Goal: Task Accomplishment & Management: Complete application form

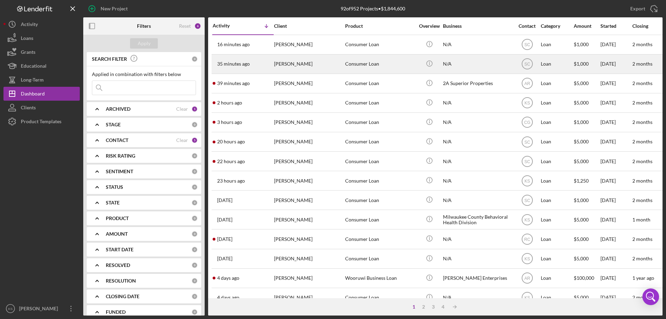
click at [314, 62] on div "[PERSON_NAME]" at bounding box center [308, 64] width 69 height 18
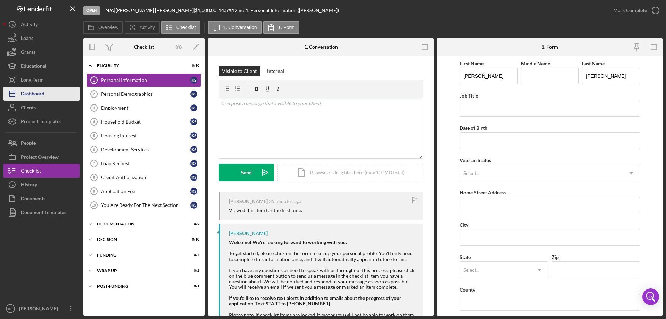
click at [29, 90] on div "Dashboard" at bounding box center [33, 95] width 24 height 16
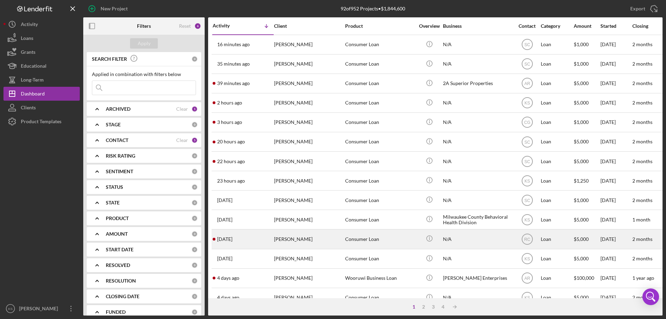
click at [301, 242] on div "[PERSON_NAME]" at bounding box center [308, 239] width 69 height 18
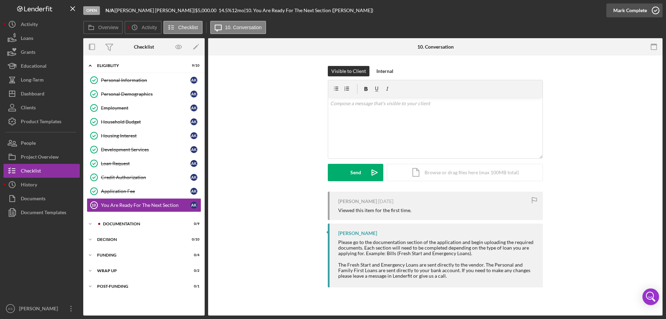
click at [632, 7] on div "Mark Complete" at bounding box center [630, 10] width 34 height 14
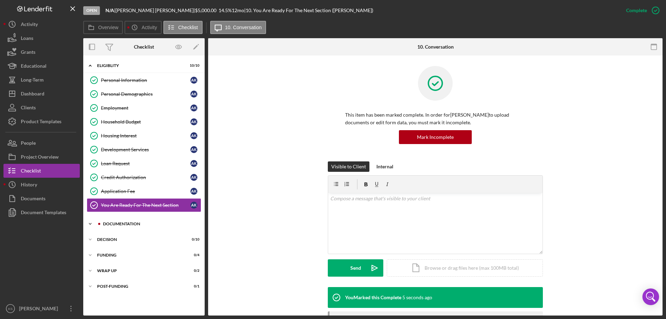
click at [132, 221] on div "Icon/Expander Documentation 0 / 9" at bounding box center [143, 224] width 121 height 14
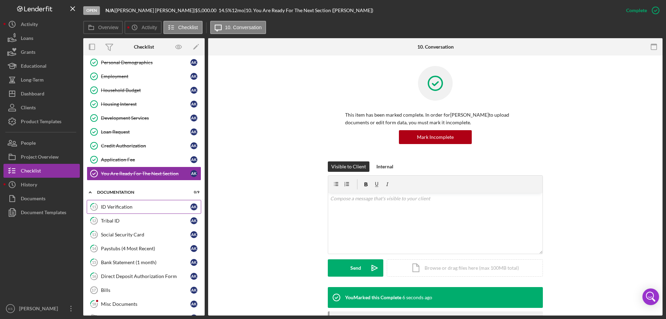
scroll to position [69, 0]
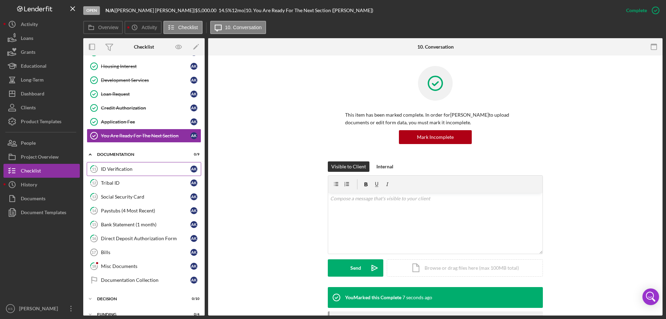
click at [114, 173] on link "11 ID Verification A K" at bounding box center [144, 169] width 114 height 14
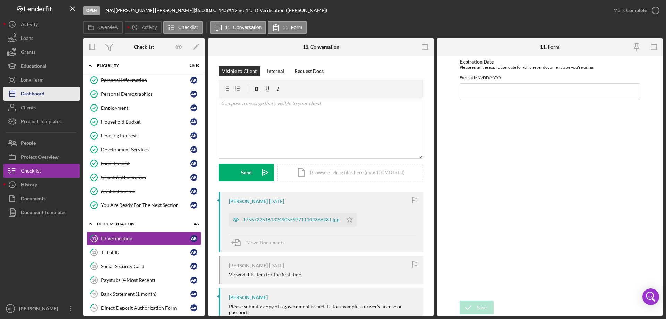
click at [37, 89] on div "Dashboard" at bounding box center [33, 95] width 24 height 16
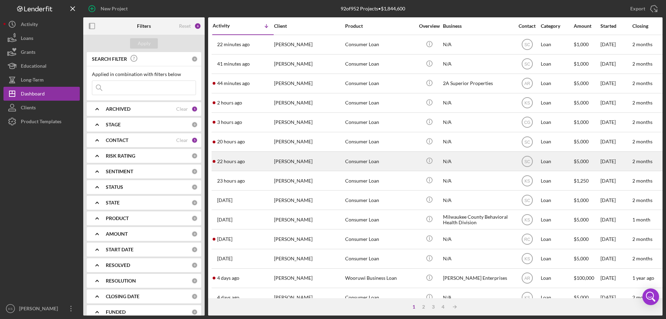
click at [315, 155] on div "[PERSON_NAME]" at bounding box center [308, 161] width 69 height 18
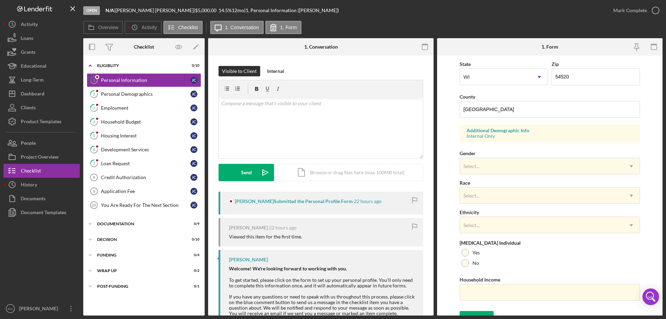
scroll to position [203, 0]
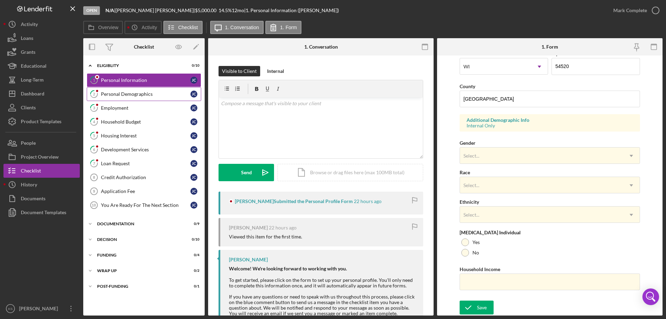
click at [129, 94] on div "Personal Demographics" at bounding box center [145, 94] width 89 height 6
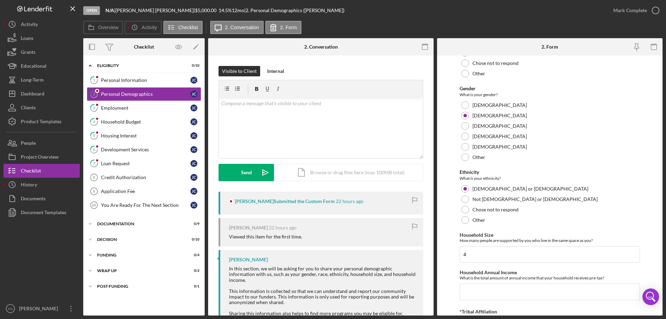
scroll to position [381, 0]
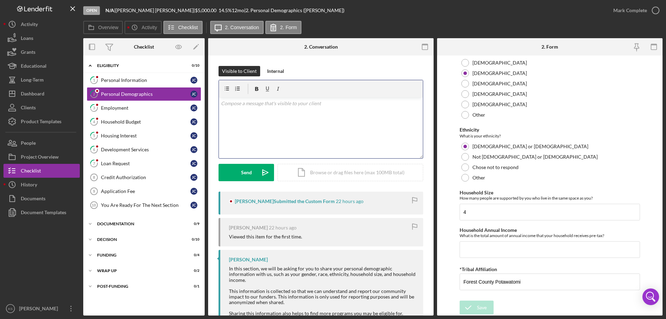
click at [301, 130] on div "v Color teal Color pink Remove color Add row above Add row below Add column bef…" at bounding box center [321, 127] width 204 height 61
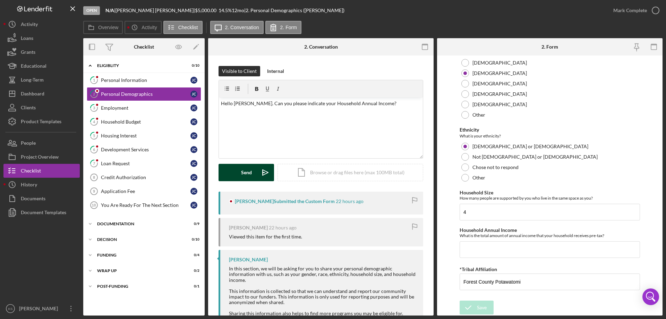
click at [247, 168] on div "Send" at bounding box center [246, 172] width 11 height 17
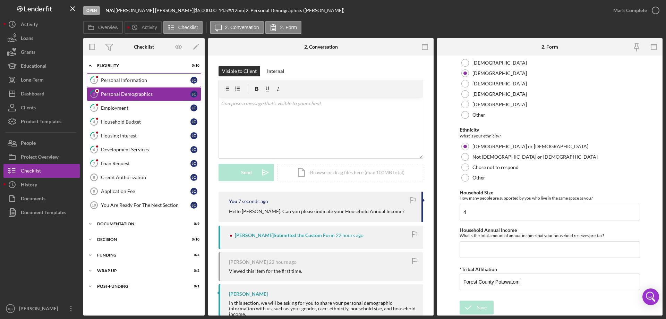
click at [147, 77] on div "Personal Information" at bounding box center [145, 80] width 89 height 6
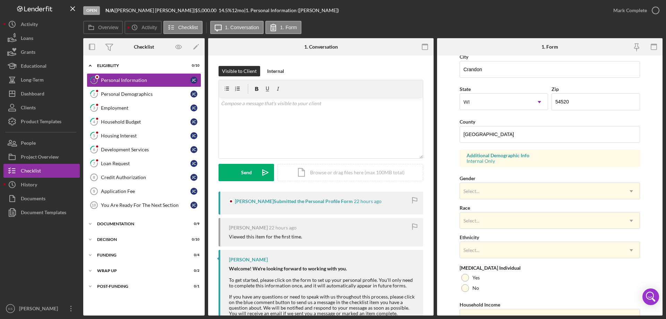
scroll to position [203, 0]
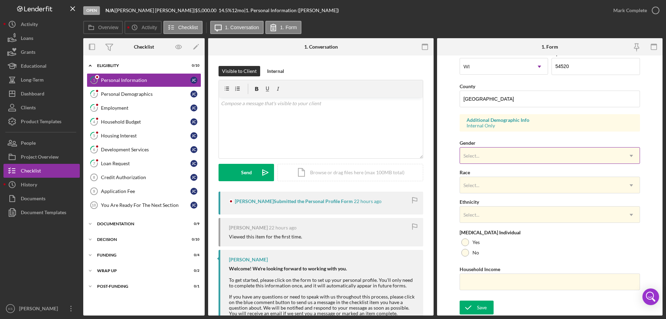
click at [486, 155] on div "Select..." at bounding box center [541, 156] width 163 height 16
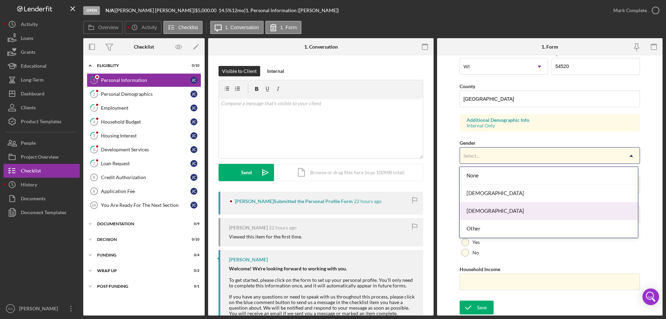
click at [484, 206] on div "[DEMOGRAPHIC_DATA]" at bounding box center [548, 211] width 178 height 18
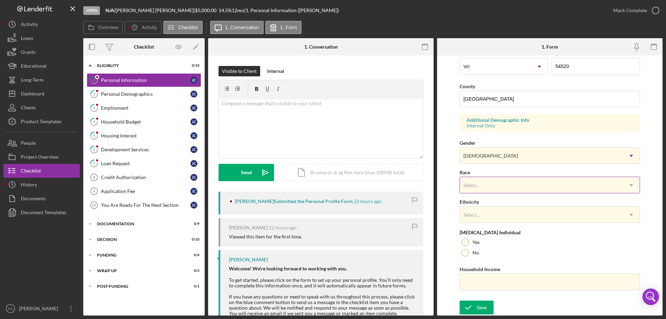
click at [490, 190] on div "Select..." at bounding box center [541, 185] width 163 height 16
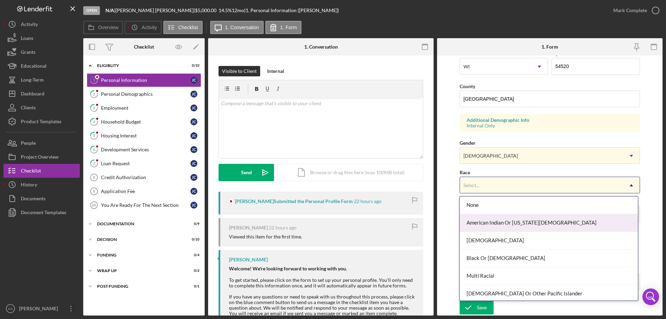
click at [496, 220] on div "American Indian Or [US_STATE][DEMOGRAPHIC_DATA]" at bounding box center [548, 223] width 178 height 18
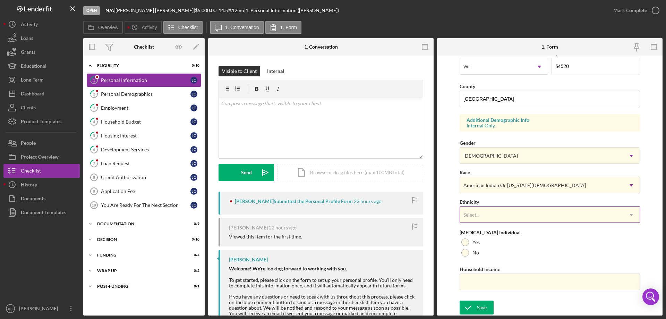
click at [498, 215] on div "Select..." at bounding box center [541, 215] width 163 height 16
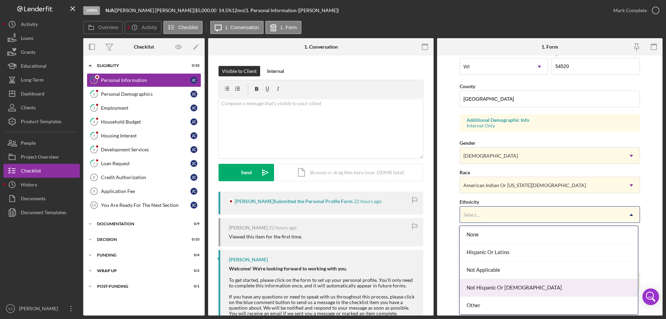
click at [504, 288] on div "Not Hispanic Or [DEMOGRAPHIC_DATA]" at bounding box center [548, 288] width 178 height 18
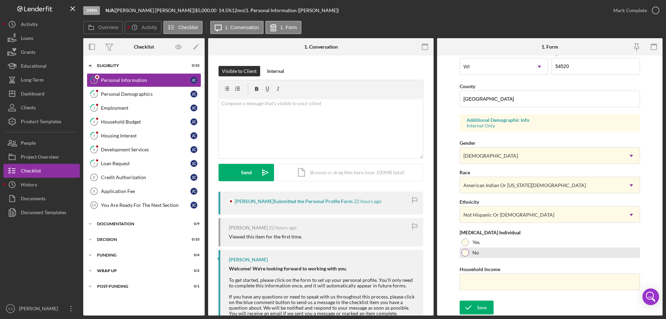
click at [468, 254] on div at bounding box center [465, 253] width 8 height 8
click at [477, 304] on div "Save" at bounding box center [482, 307] width 10 height 14
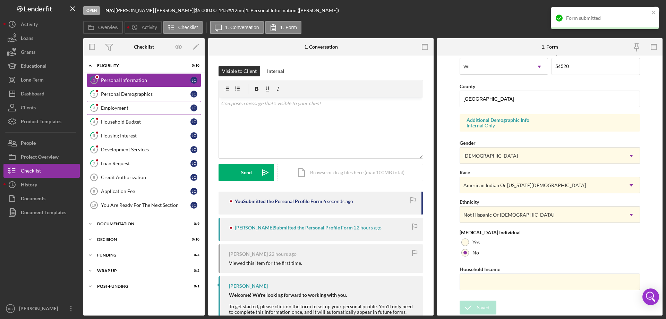
click at [140, 110] on div "Employment" at bounding box center [145, 108] width 89 height 6
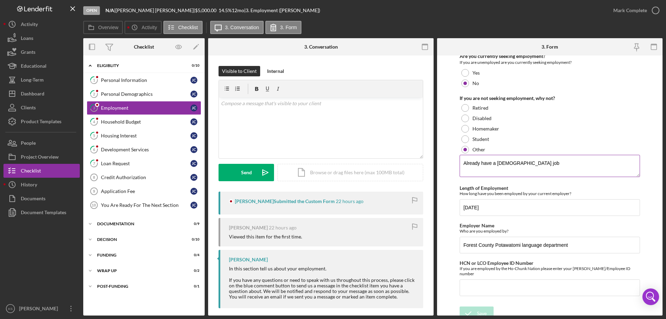
scroll to position [72, 0]
click at [640, 12] on div "Mark Complete" at bounding box center [630, 10] width 34 height 14
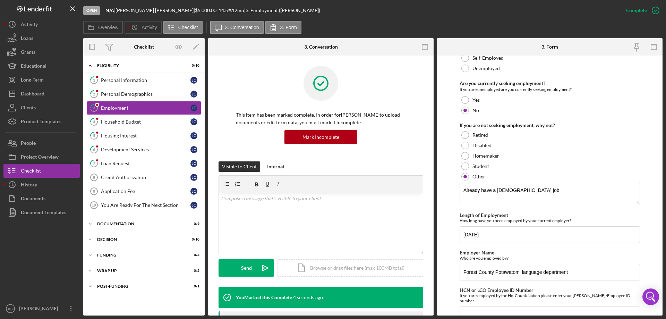
scroll to position [100, 0]
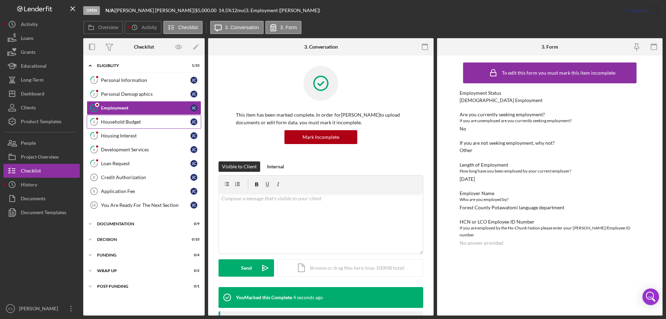
click at [128, 123] on div "Household Budget" at bounding box center [145, 122] width 89 height 6
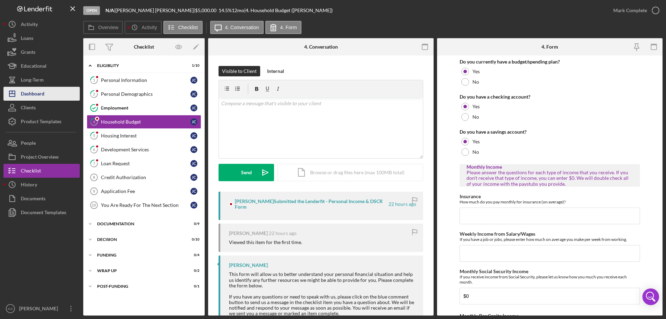
click at [34, 93] on div "Dashboard" at bounding box center [33, 95] width 24 height 16
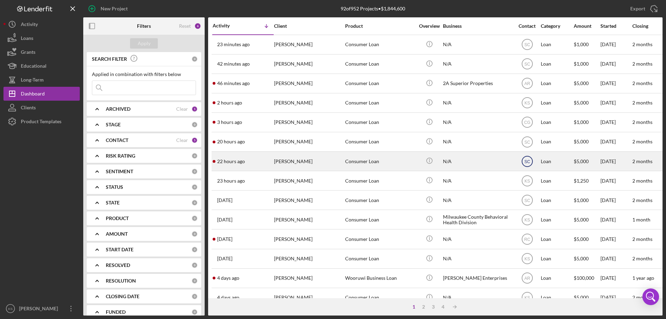
click at [531, 163] on icon "SC" at bounding box center [526, 161] width 17 height 17
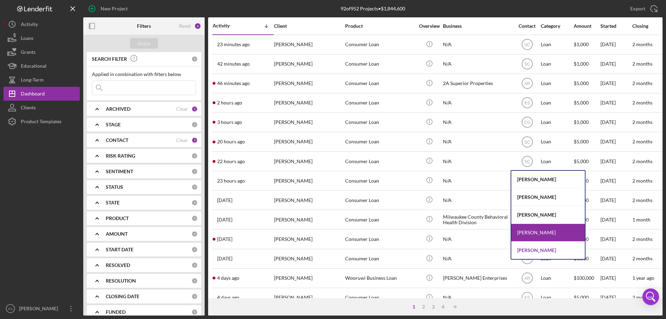
click at [535, 247] on div "[PERSON_NAME]" at bounding box center [547, 249] width 73 height 17
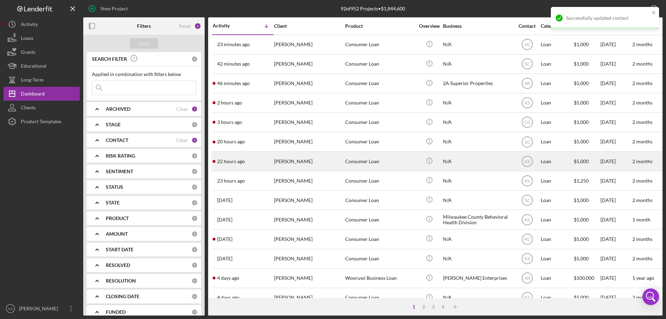
click at [294, 164] on div "[PERSON_NAME]" at bounding box center [308, 161] width 69 height 18
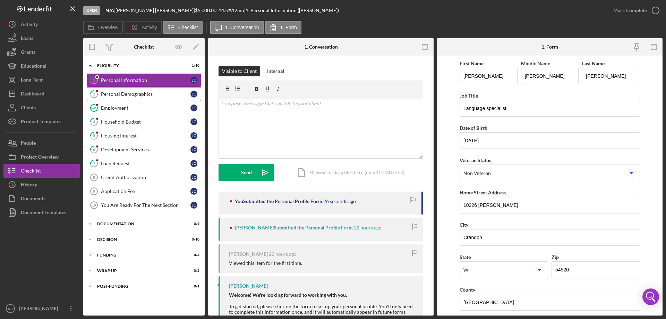
click at [131, 95] on div "Personal Demographics" at bounding box center [145, 94] width 89 height 6
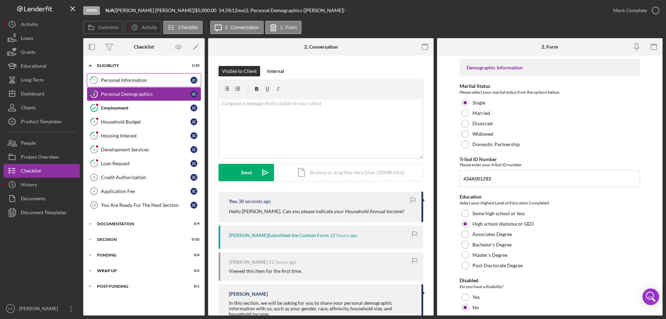
click at [147, 77] on link "1 Personal Information [PERSON_NAME]" at bounding box center [144, 80] width 114 height 14
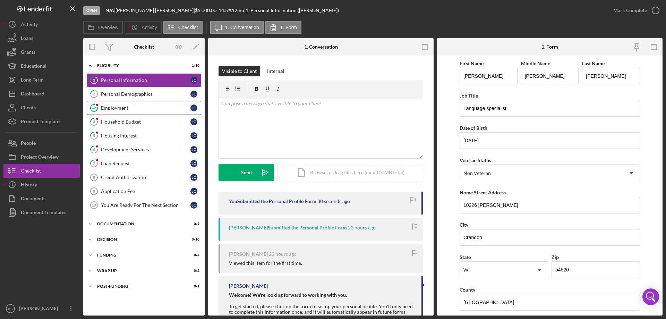
click at [135, 107] on div "Employment" at bounding box center [145, 108] width 89 height 6
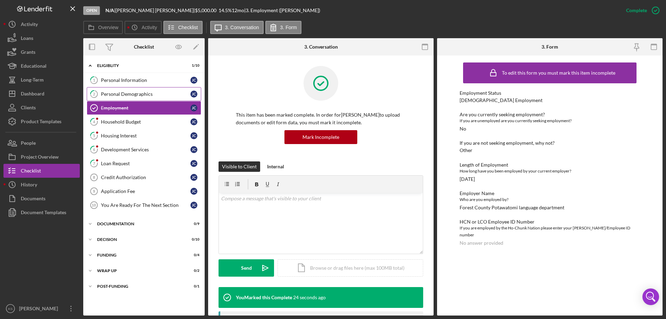
click at [141, 98] on link "2 Personal Demographics [PERSON_NAME]" at bounding box center [144, 94] width 114 height 14
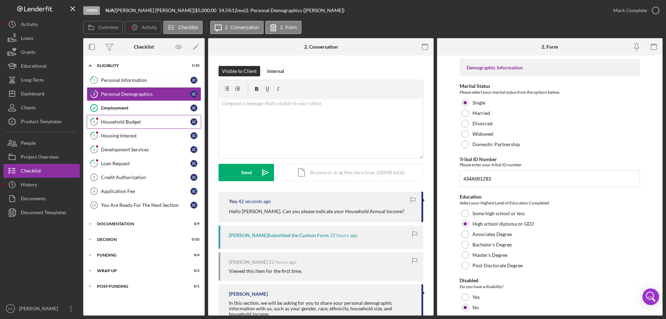
click at [130, 123] on div "Household Budget" at bounding box center [145, 122] width 89 height 6
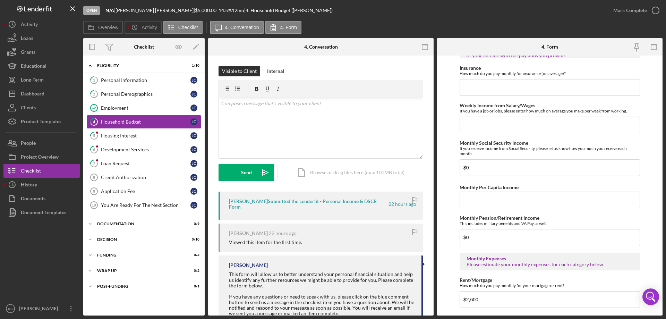
scroll to position [139, 0]
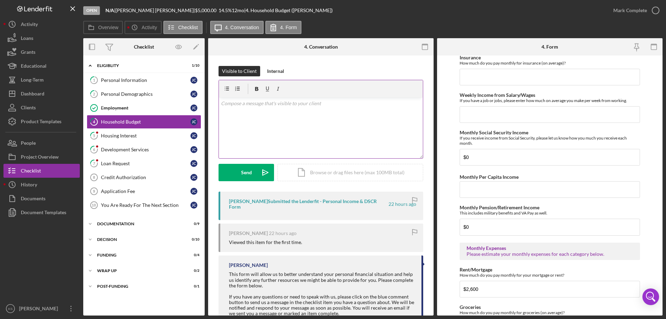
click at [289, 105] on p at bounding box center [321, 103] width 200 height 8
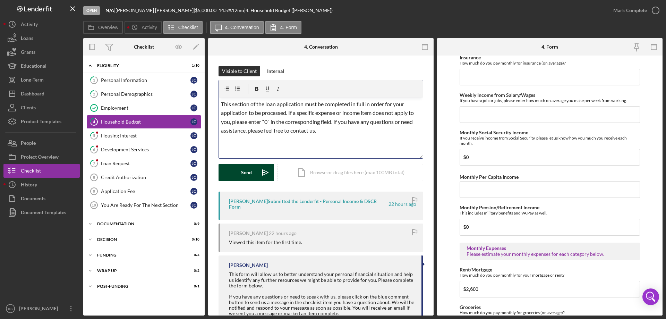
click at [244, 176] on div "Send" at bounding box center [246, 172] width 11 height 17
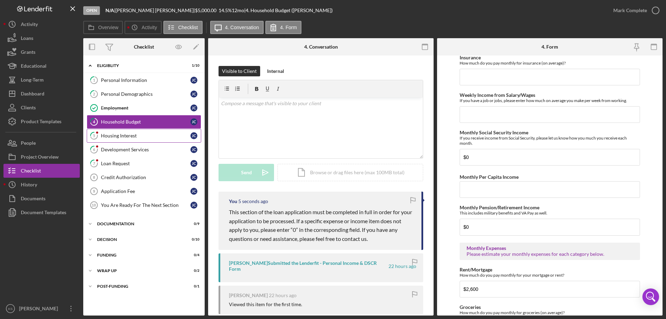
click at [129, 135] on div "Housing Interest" at bounding box center [145, 136] width 89 height 6
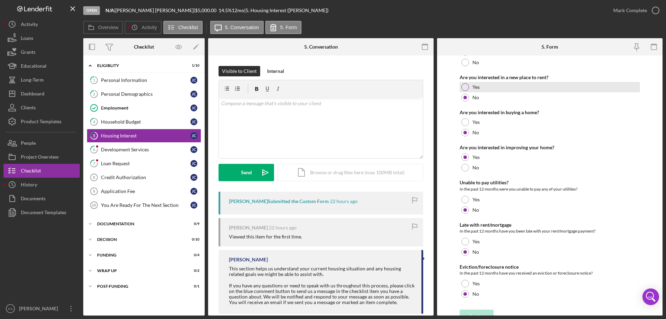
scroll to position [95, 0]
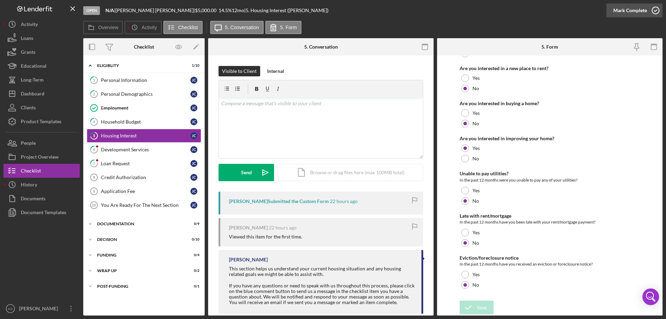
click at [641, 9] on div "Mark Complete" at bounding box center [630, 10] width 34 height 14
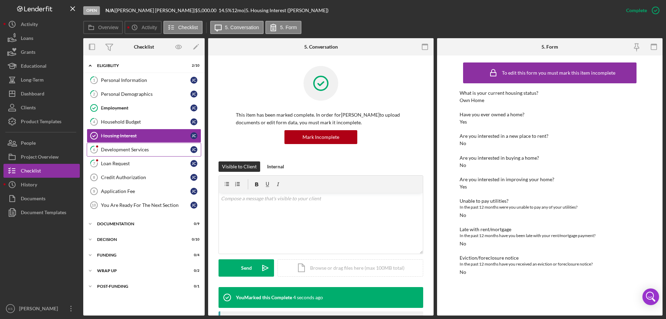
click at [122, 150] on div "Development Services" at bounding box center [145, 150] width 89 height 6
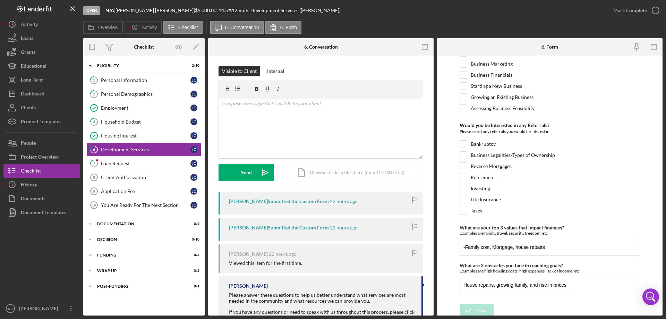
scroll to position [291, 0]
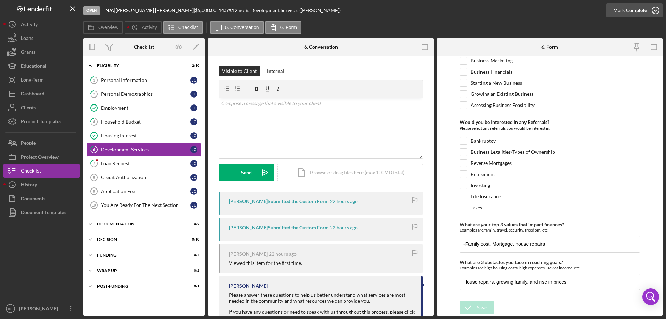
click at [631, 10] on div "Mark Complete" at bounding box center [630, 10] width 34 height 14
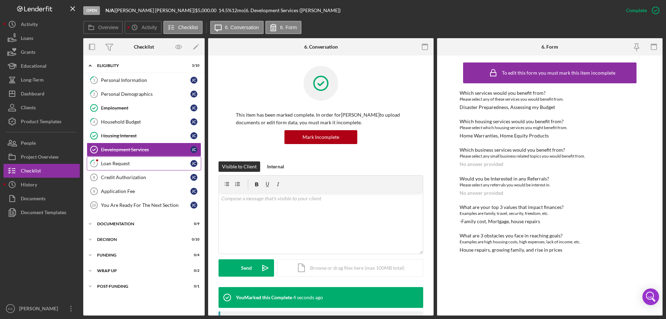
click at [139, 158] on link "7 Loan Request [PERSON_NAME]" at bounding box center [144, 163] width 114 height 14
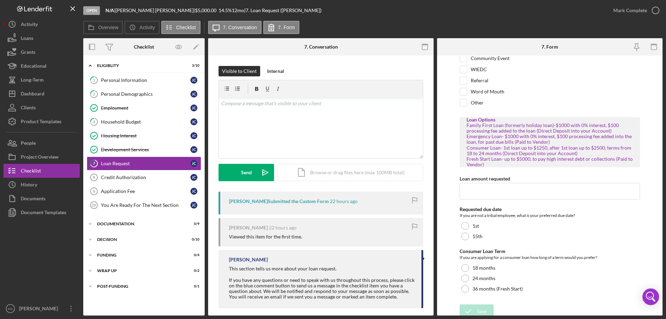
scroll to position [62, 0]
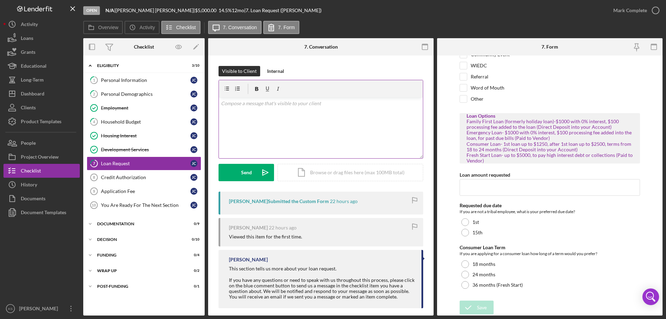
click at [268, 114] on div "v Color teal Color pink Remove color Add row above Add row below Add column bef…" at bounding box center [321, 127] width 204 height 61
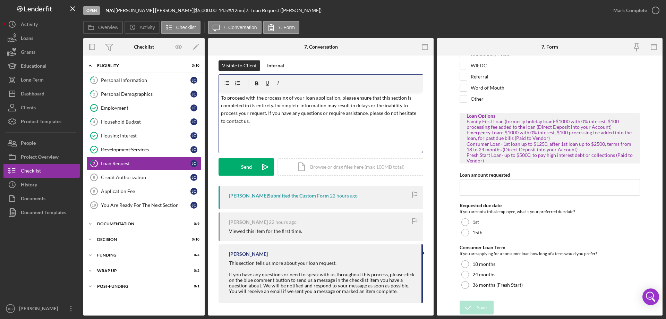
scroll to position [7, 0]
click at [248, 163] on div "Send" at bounding box center [246, 165] width 11 height 17
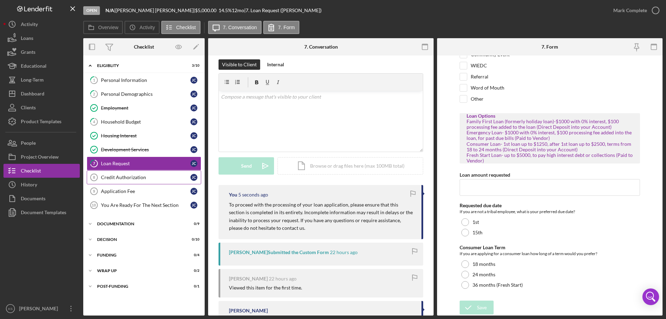
click at [153, 176] on div "Credit Authorization" at bounding box center [145, 177] width 89 height 6
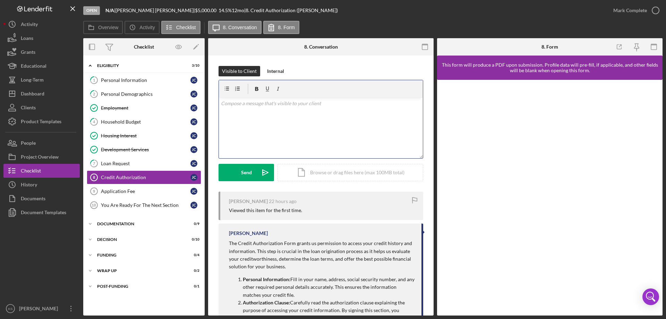
click at [318, 115] on div "v Color teal Color pink Remove color Add row above Add row below Add column bef…" at bounding box center [321, 127] width 204 height 61
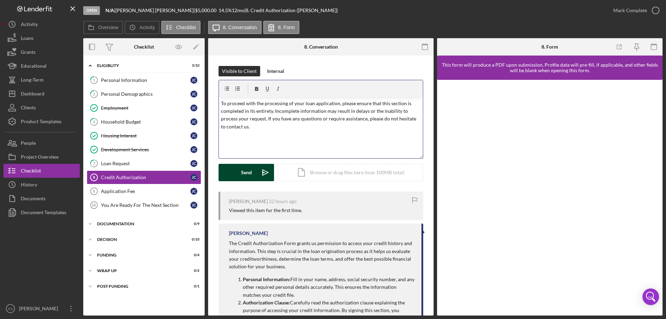
click at [246, 174] on div "Send" at bounding box center [246, 172] width 11 height 17
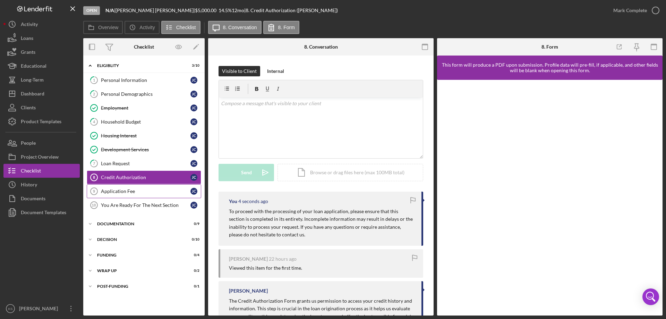
click at [127, 188] on div "Application Fee" at bounding box center [145, 191] width 89 height 6
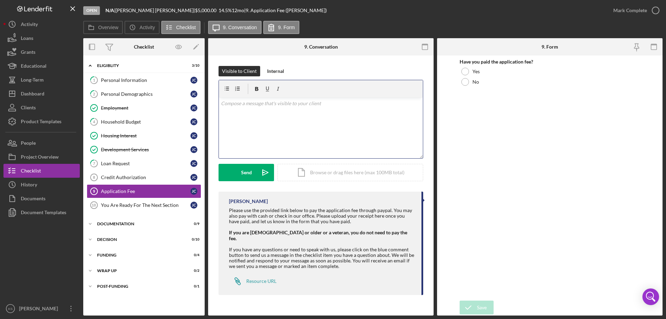
click at [276, 117] on div "v Color teal Color pink Remove color Add row above Add row below Add column bef…" at bounding box center [321, 127] width 204 height 61
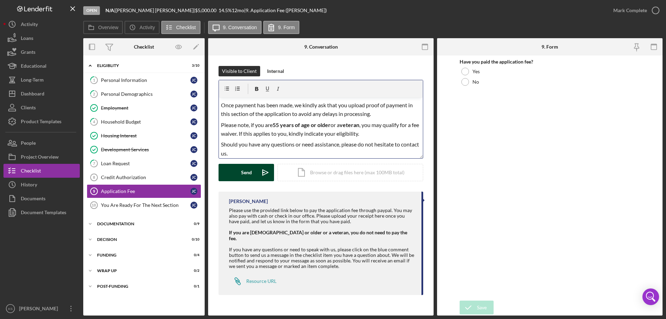
click at [247, 171] on div "Send" at bounding box center [246, 172] width 11 height 17
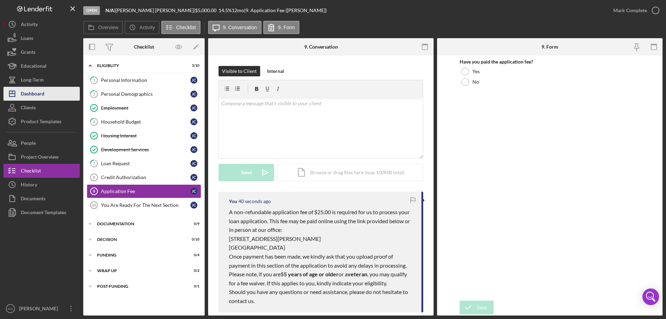
click at [32, 90] on div "Dashboard" at bounding box center [33, 95] width 24 height 16
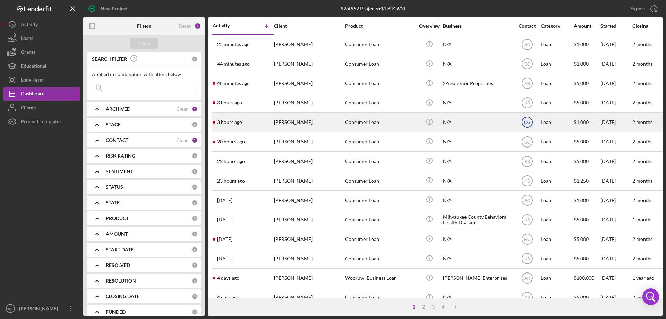
click at [526, 47] on text "CG" at bounding box center [527, 44] width 6 height 5
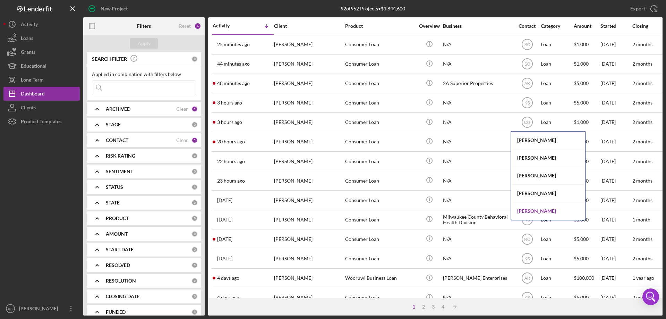
click at [531, 207] on div "[PERSON_NAME]" at bounding box center [547, 210] width 73 height 17
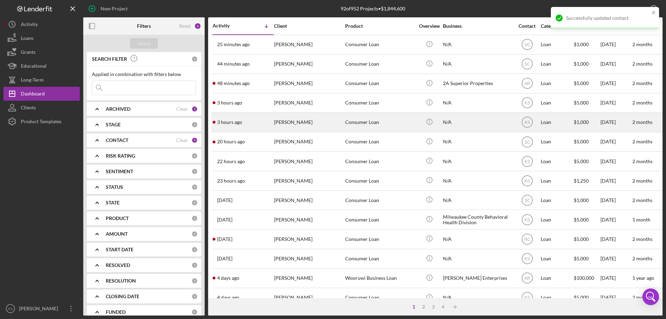
click at [506, 124] on div "N/A" at bounding box center [477, 122] width 69 height 18
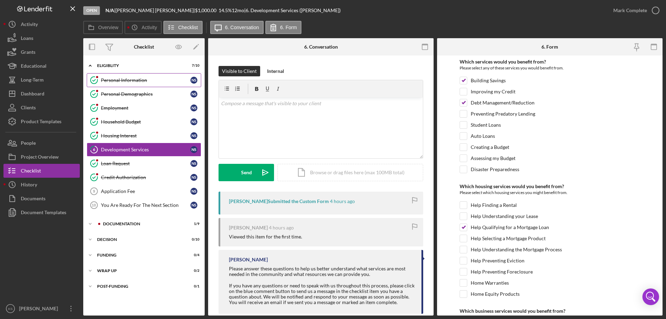
click at [133, 81] on div "Personal Information" at bounding box center [145, 80] width 89 height 6
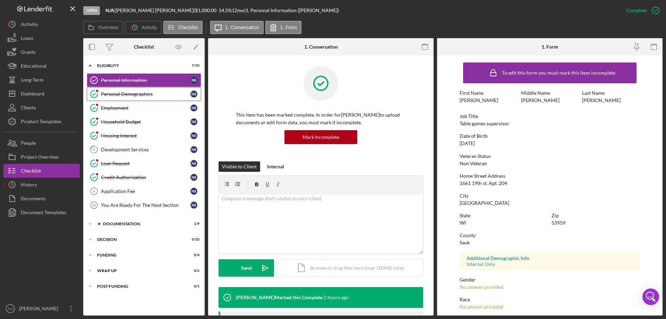
click at [132, 92] on div "Personal Demographics" at bounding box center [145, 94] width 89 height 6
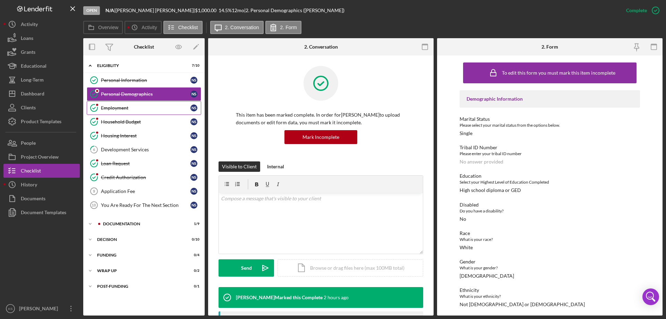
click at [122, 105] on div "Employment" at bounding box center [145, 108] width 89 height 6
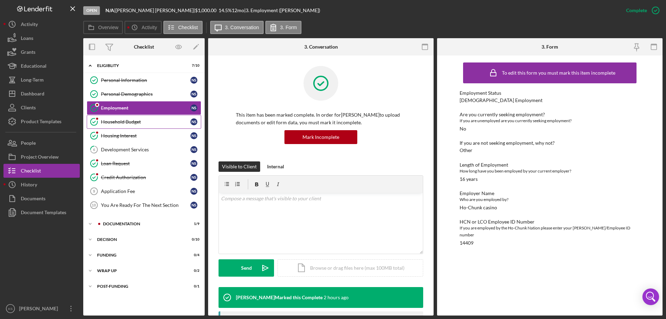
click at [122, 121] on div "Household Budget" at bounding box center [145, 122] width 89 height 6
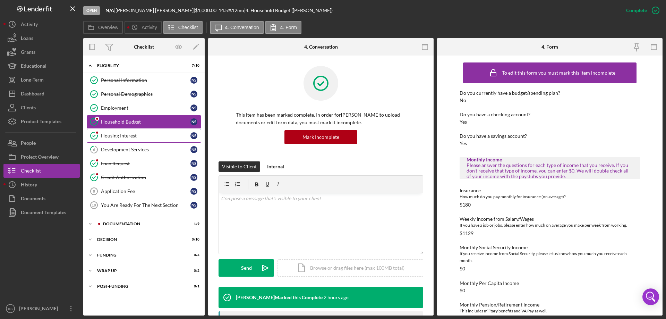
click at [120, 134] on div "Housing Interest" at bounding box center [145, 136] width 89 height 6
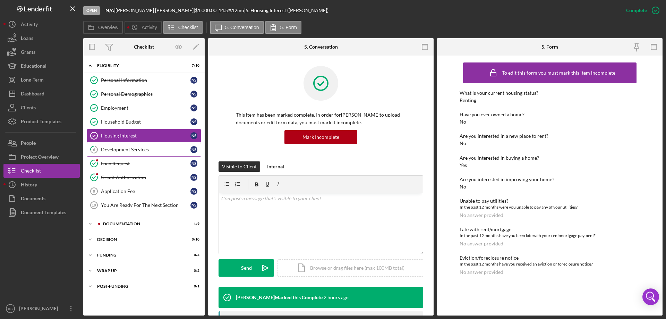
click at [124, 147] on div "Development Services" at bounding box center [145, 150] width 89 height 6
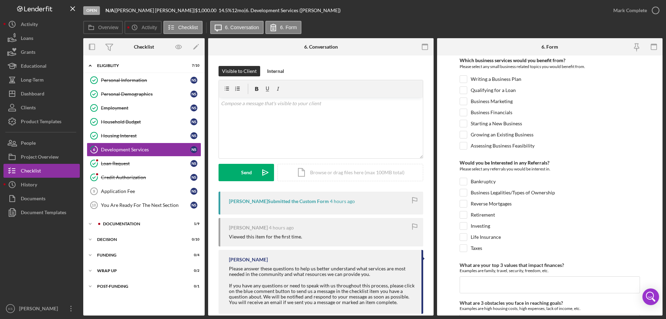
scroll to position [291, 0]
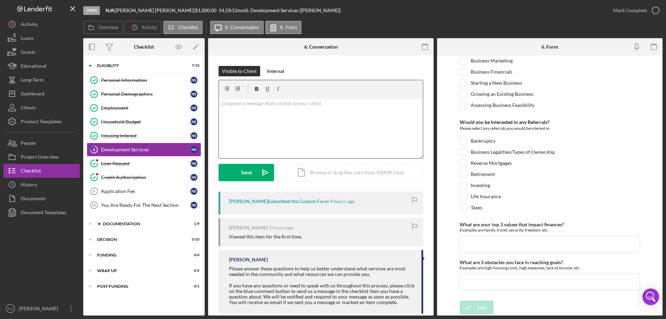
click at [309, 118] on div "v Color teal Color pink Remove color Add row above Add row below Add column bef…" at bounding box center [321, 127] width 204 height 61
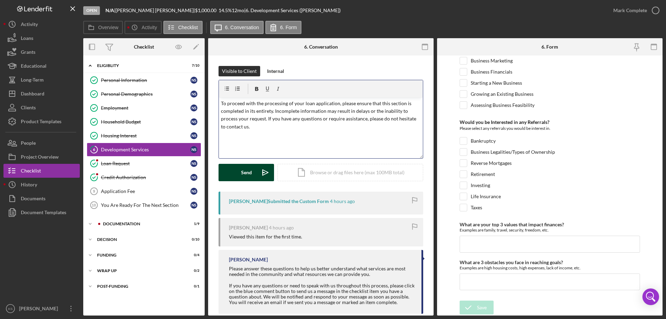
click at [245, 173] on div "Send" at bounding box center [246, 172] width 11 height 17
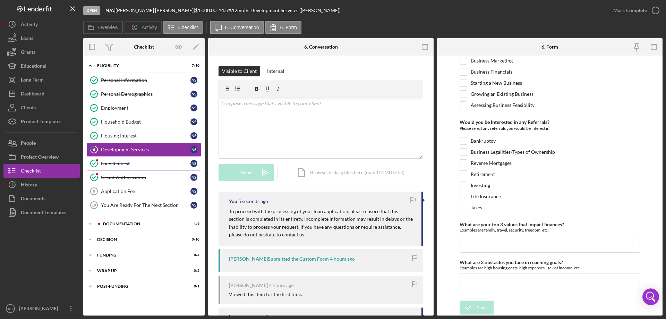
click at [135, 161] on div "Loan Request" at bounding box center [145, 164] width 89 height 6
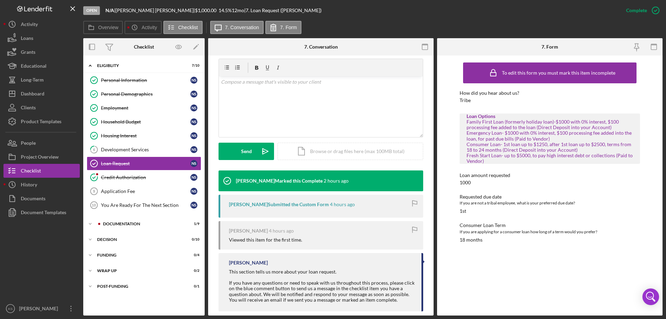
scroll to position [126, 0]
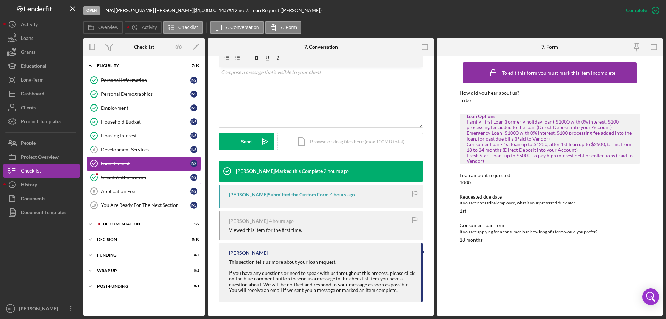
click at [135, 175] on div "Credit Authorization" at bounding box center [145, 177] width 89 height 6
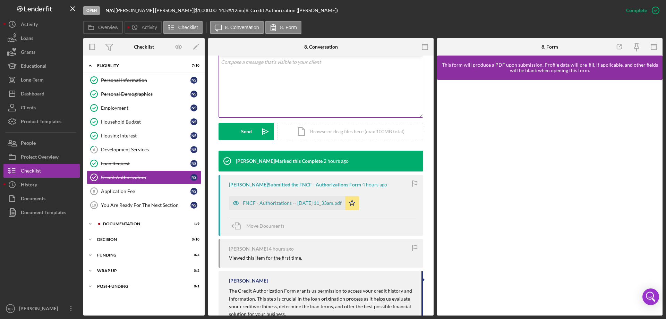
scroll to position [139, 0]
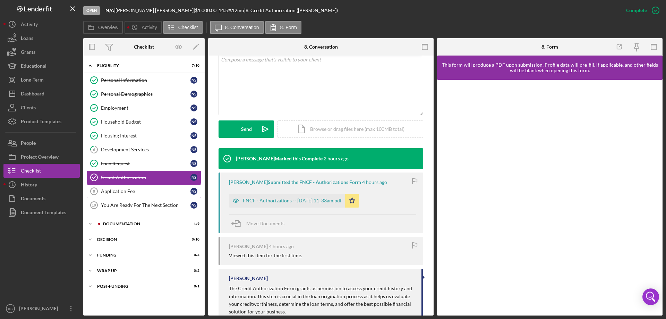
click at [144, 192] on div "Application Fee" at bounding box center [145, 191] width 89 height 6
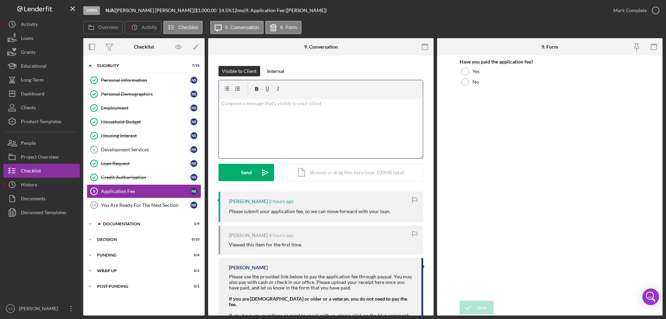
click at [289, 119] on div "v Color teal Color pink Remove color Add row above Add row below Add column bef…" at bounding box center [321, 127] width 204 height 61
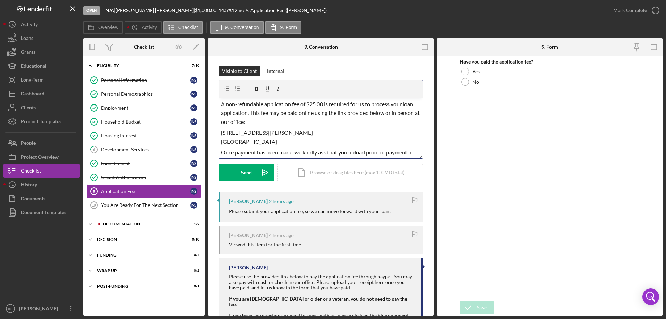
scroll to position [47, 0]
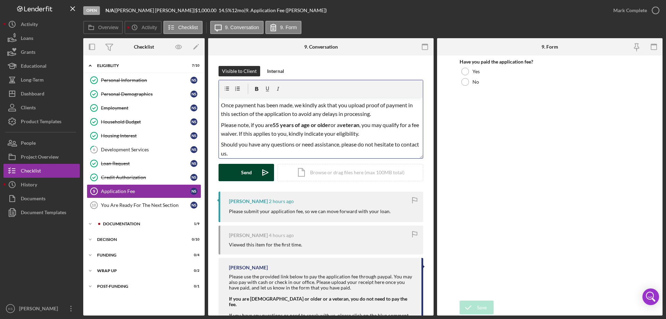
click at [245, 173] on div "Send" at bounding box center [246, 172] width 11 height 17
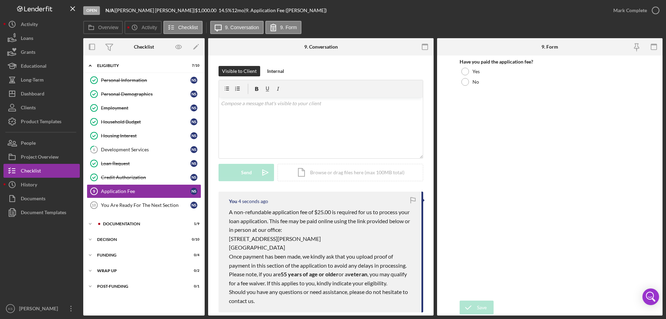
scroll to position [0, 0]
click at [42, 92] on div "Dashboard" at bounding box center [33, 95] width 24 height 16
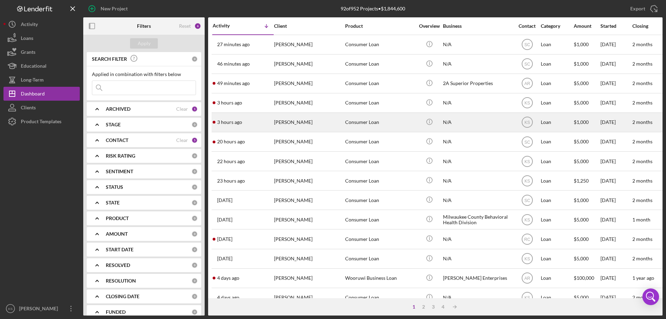
click at [262, 121] on div "3 hours ago [PERSON_NAME]" at bounding box center [243, 122] width 61 height 18
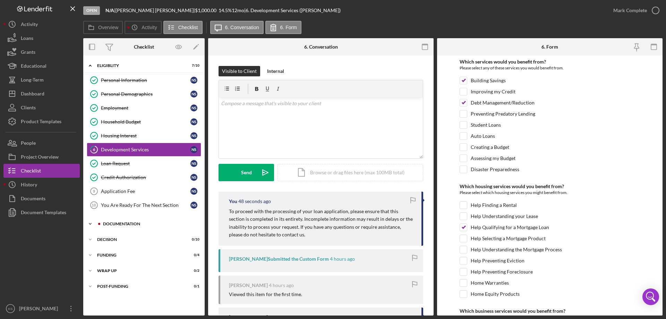
click at [122, 224] on div "Documentation" at bounding box center [149, 224] width 93 height 4
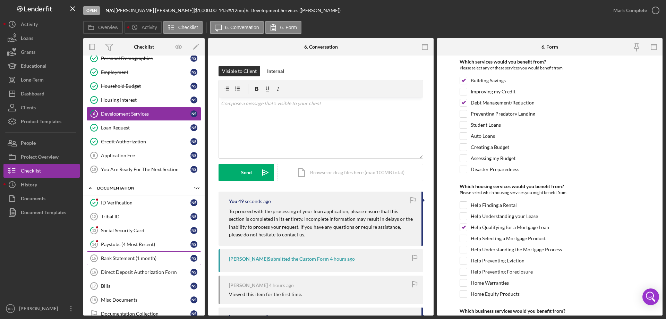
scroll to position [69, 0]
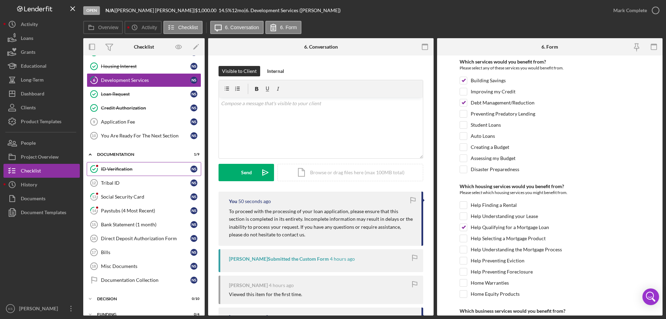
drag, startPoint x: 115, startPoint y: 168, endPoint x: 115, endPoint y: 173, distance: 4.5
click at [115, 169] on div "ID Verification" at bounding box center [145, 169] width 89 height 6
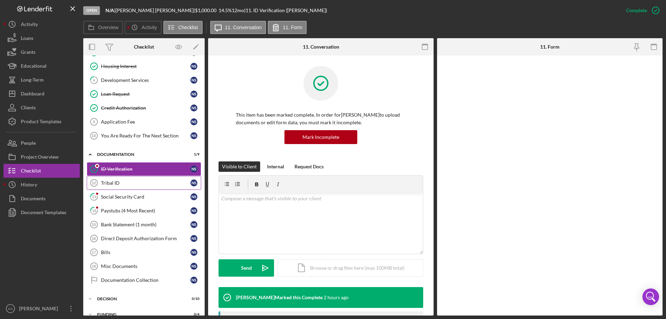
drag, startPoint x: 115, startPoint y: 182, endPoint x: 112, endPoint y: 191, distance: 10.0
click at [115, 182] on div "Tribal ID" at bounding box center [145, 183] width 89 height 6
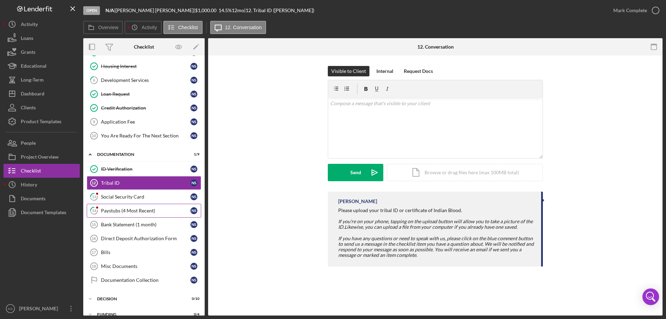
drag, startPoint x: 111, startPoint y: 196, endPoint x: 111, endPoint y: 207, distance: 11.1
click at [111, 197] on div "Social Security Card" at bounding box center [145, 197] width 89 height 6
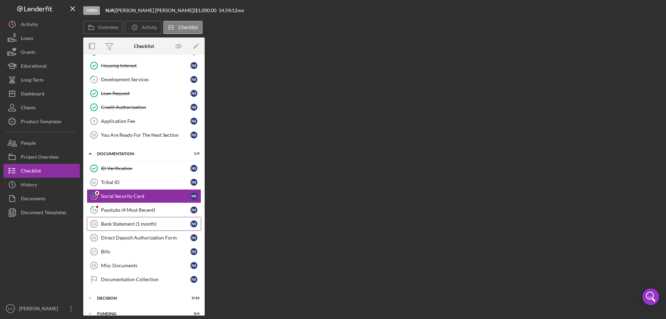
drag, startPoint x: 111, startPoint y: 208, endPoint x: 111, endPoint y: 217, distance: 8.7
click at [111, 208] on div "Paystubs (4 Most Recent)" at bounding box center [145, 210] width 89 height 6
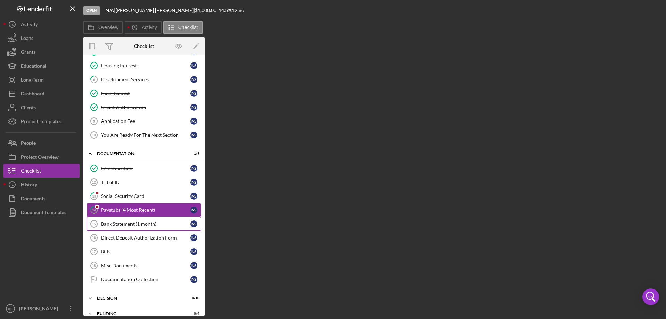
click at [111, 223] on div "Bank Statement (1 month)" at bounding box center [145, 224] width 89 height 6
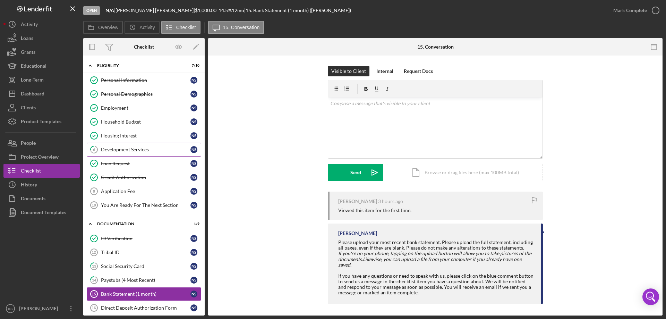
click at [132, 147] on div "Development Services" at bounding box center [145, 150] width 89 height 6
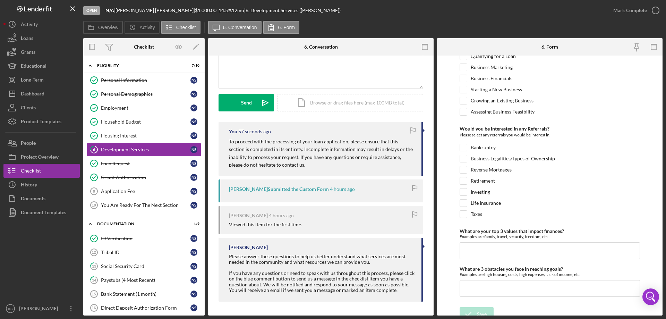
scroll to position [291, 0]
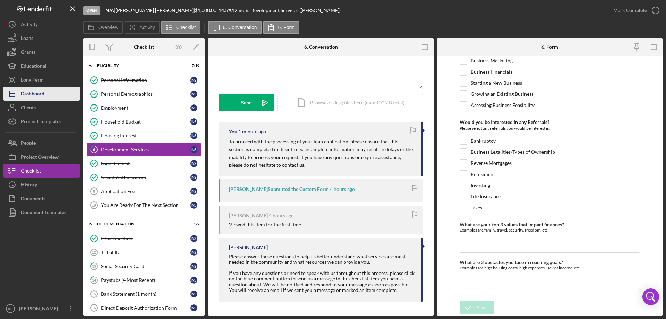
click at [36, 93] on div "Dashboard" at bounding box center [33, 95] width 24 height 16
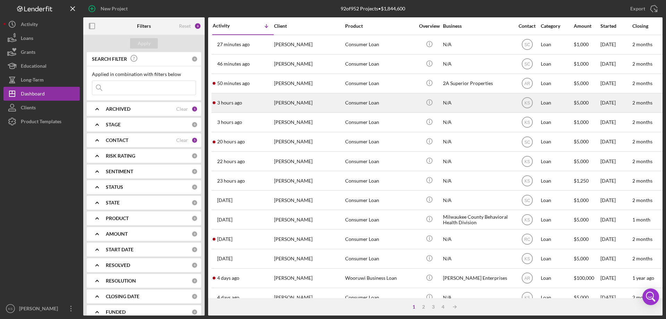
click at [319, 104] on div "[PERSON_NAME]" at bounding box center [308, 103] width 69 height 18
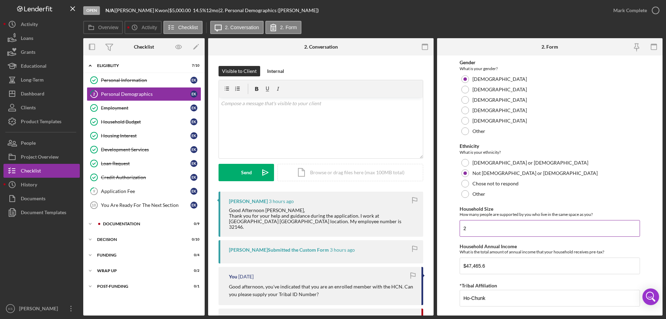
scroll to position [381, 0]
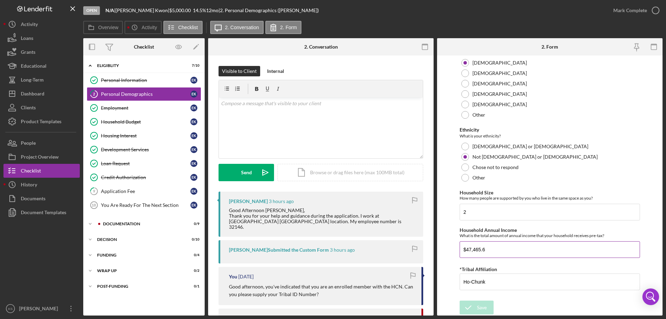
click at [501, 254] on input "$47,465.6" at bounding box center [549, 249] width 180 height 17
type input "$47,465"
click at [545, 227] on div "Household Annual Income What is the total amount of annual income that your hou…" at bounding box center [549, 232] width 180 height 11
click at [638, 9] on div "Mark Complete" at bounding box center [630, 10] width 34 height 14
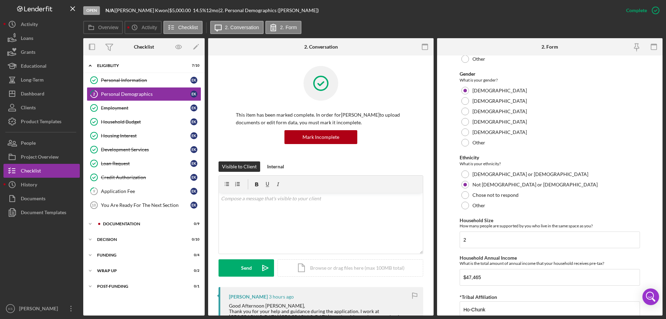
scroll to position [408, 0]
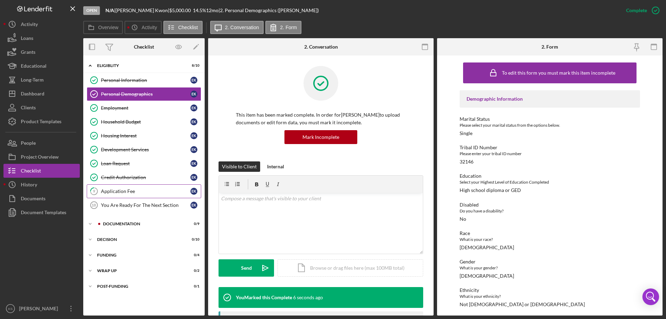
click at [131, 190] on div "Application Fee" at bounding box center [145, 191] width 89 height 6
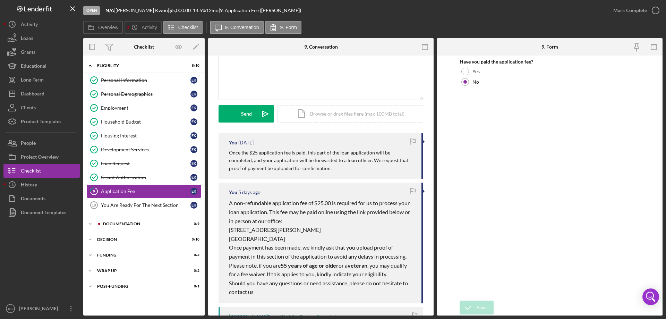
scroll to position [69, 0]
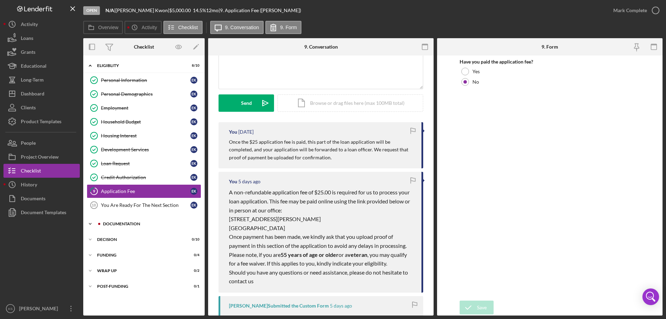
click at [122, 225] on div "Documentation" at bounding box center [149, 224] width 93 height 4
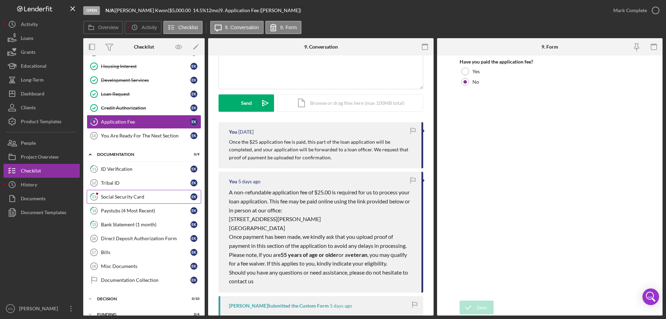
click at [122, 193] on link "13 Social Security Card E K" at bounding box center [144, 197] width 114 height 14
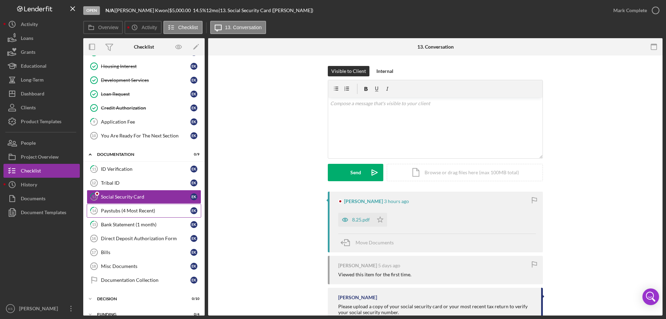
click at [124, 212] on div "Paystubs (4 Most Recent)" at bounding box center [145, 211] width 89 height 6
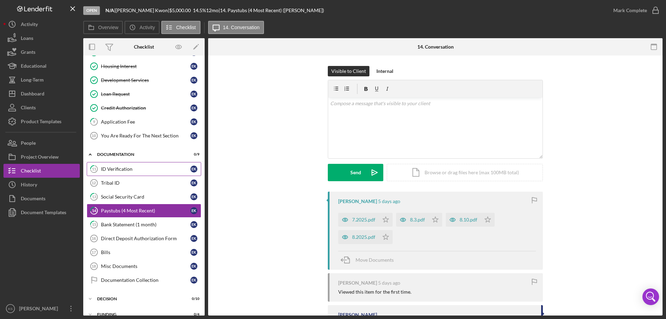
click at [132, 172] on link "11 ID Verification E K" at bounding box center [144, 169] width 114 height 14
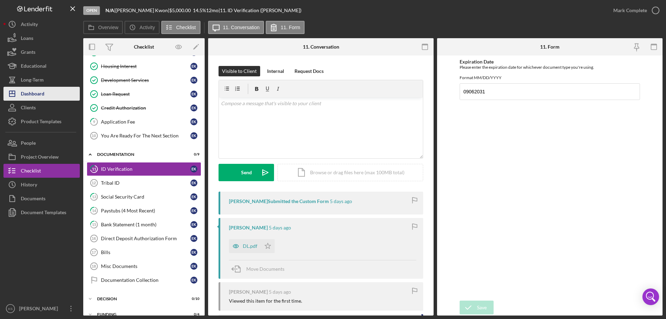
click at [40, 92] on div "Dashboard" at bounding box center [33, 95] width 24 height 16
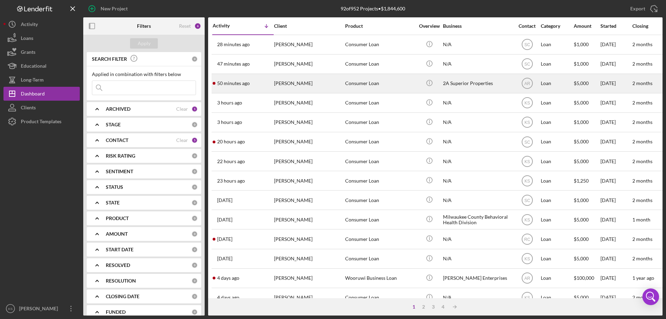
click at [360, 84] on div "Consumer Loan" at bounding box center [379, 83] width 69 height 18
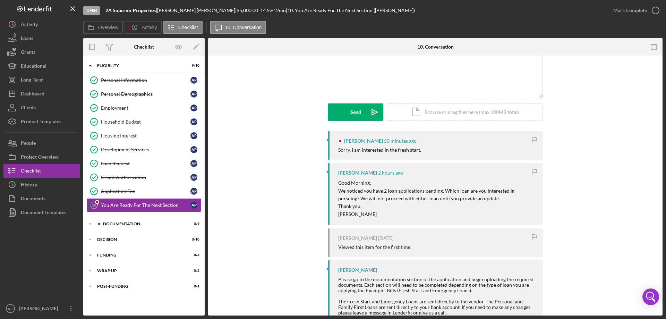
scroll to position [69, 0]
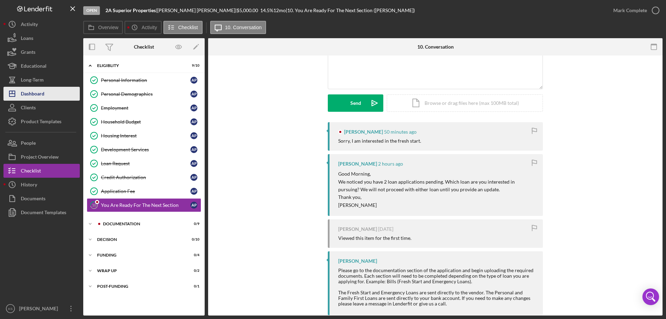
click at [47, 95] on button "Icon/Dashboard Dashboard" at bounding box center [41, 94] width 76 height 14
